Goal: Check status: Check status

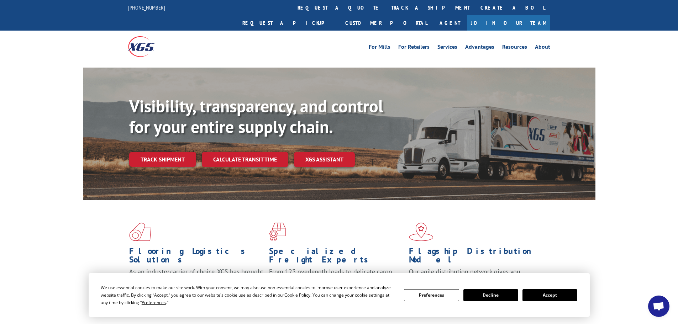
drag, startPoint x: 548, startPoint y: 290, endPoint x: 532, endPoint y: 280, distance: 18.9
click at [548, 290] on button "Accept" at bounding box center [550, 296] width 55 height 12
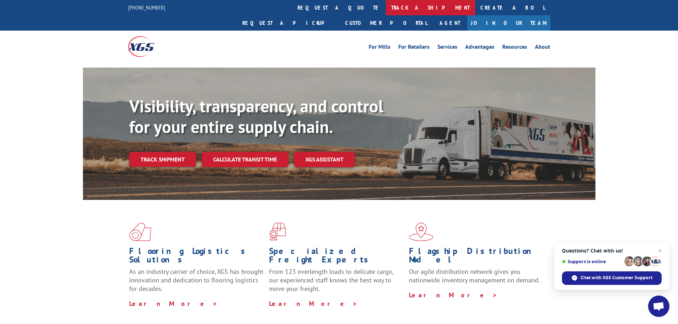
click at [386, 5] on link "track a shipment" at bounding box center [430, 7] width 89 height 15
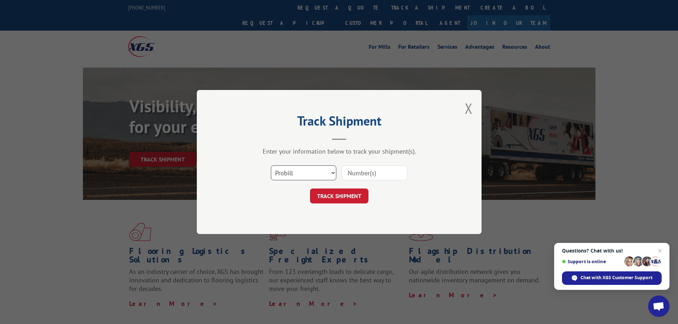
click at [310, 169] on select "Select category... Probill BOL PO" at bounding box center [304, 173] width 66 height 15
select select "bol"
click at [271, 166] on select "Select category... Probill BOL PO" at bounding box center [304, 173] width 66 height 15
paste input "6011152"
type input "6011152"
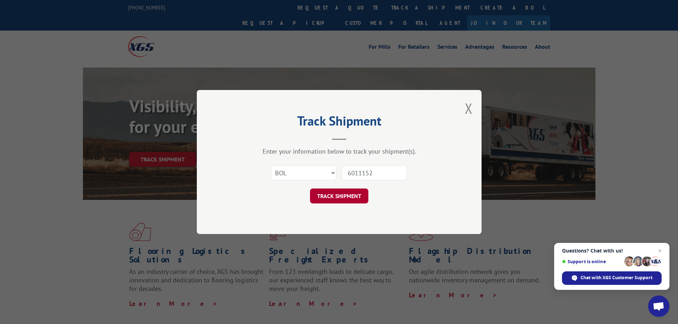
click at [333, 193] on button "TRACK SHIPMENT" at bounding box center [339, 196] width 58 height 15
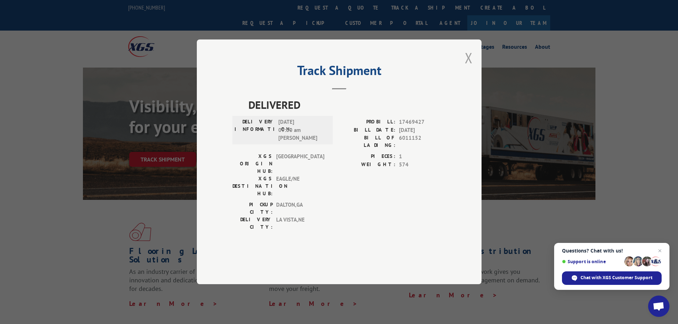
click at [468, 67] on button "Close modal" at bounding box center [469, 57] width 8 height 19
